Goal: Navigation & Orientation: Find specific page/section

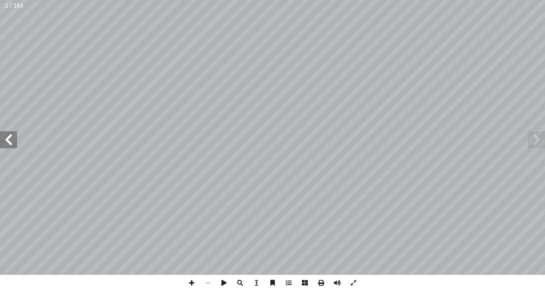
click at [6, 141] on span at bounding box center [8, 139] width 17 height 17
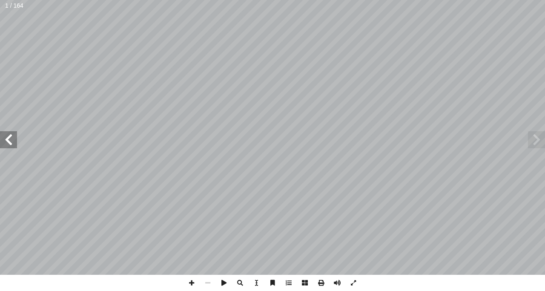
click at [6, 141] on span at bounding box center [8, 139] width 17 height 17
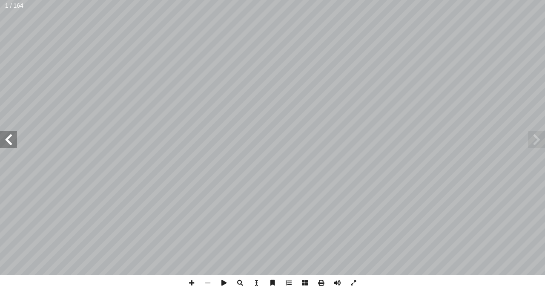
click at [6, 141] on span at bounding box center [8, 139] width 17 height 17
click at [9, 140] on span at bounding box center [8, 139] width 17 height 17
click at [8, 139] on span at bounding box center [8, 139] width 17 height 17
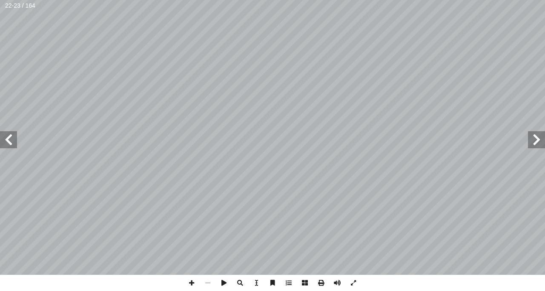
click at [8, 139] on span at bounding box center [8, 139] width 17 height 17
click at [537, 142] on span at bounding box center [536, 139] width 17 height 17
click at [320, 0] on html "الصفحة الرئيسية الصف الأول الصف الثاني الصف الثالث الصف الرابع الصف الخامس الصف…" at bounding box center [272, 38] width 545 height 77
